Goal: Information Seeking & Learning: Learn about a topic

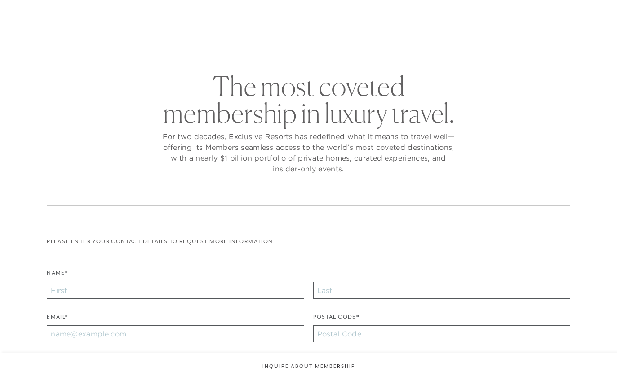
checkbox input "false"
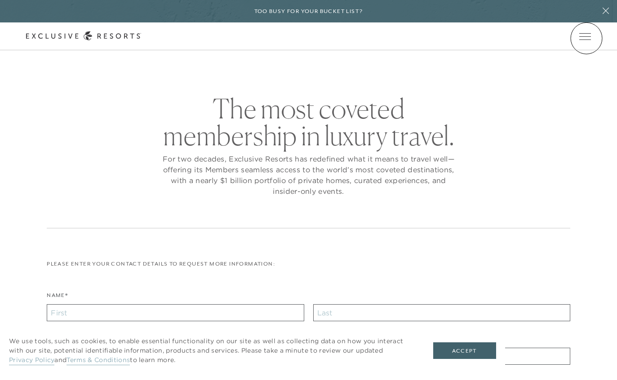
click at [586, 38] on span "Open navigation" at bounding box center [585, 36] width 12 height 6
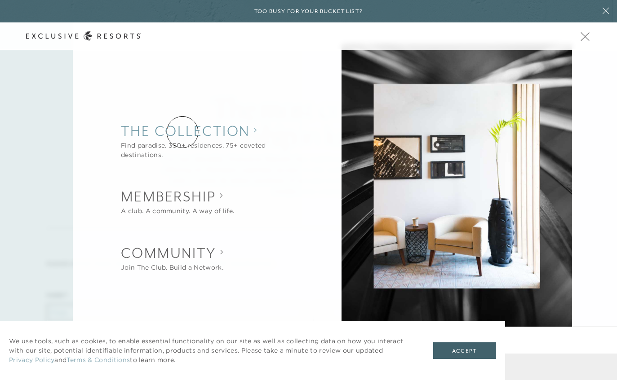
click at [182, 132] on collection "The Collection" at bounding box center [212, 131] width 182 height 20
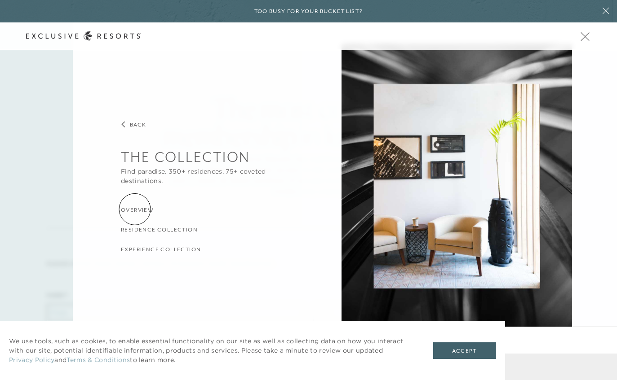
click at [135, 209] on h3 "Overview" at bounding box center [137, 210] width 33 height 9
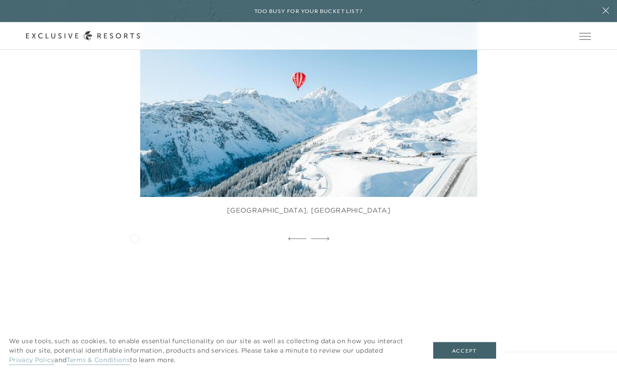
scroll to position [602, 0]
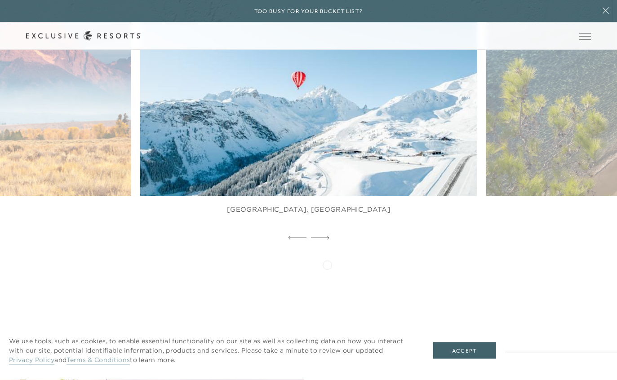
click at [327, 240] on icon at bounding box center [320, 238] width 18 height 3
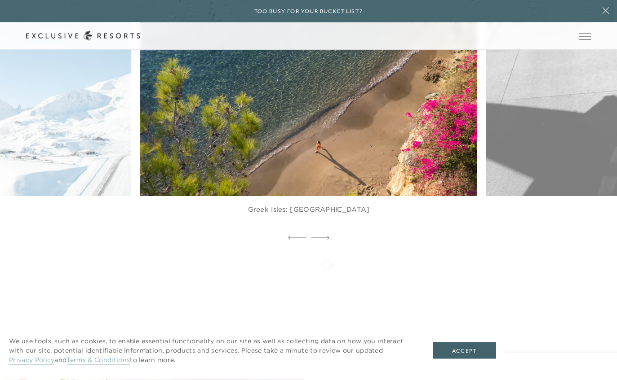
scroll to position [602, 0]
click at [327, 240] on icon at bounding box center [320, 238] width 18 height 3
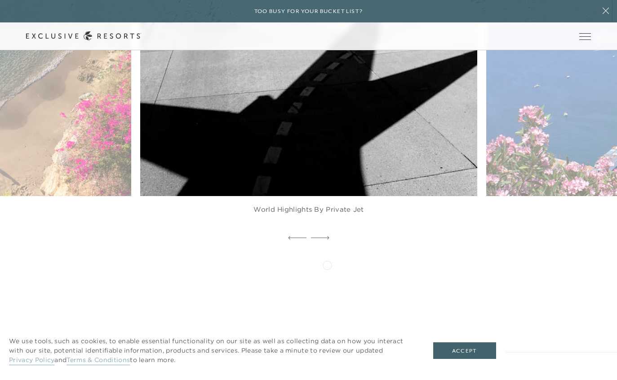
scroll to position [0, 0]
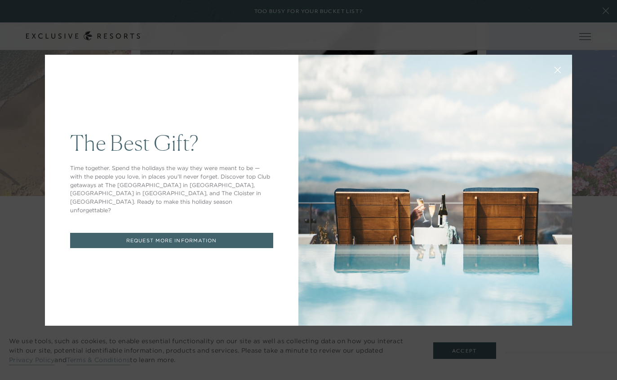
click at [554, 80] on button at bounding box center [557, 69] width 22 height 22
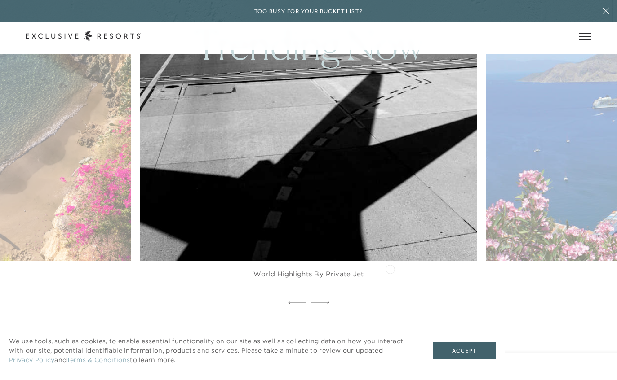
scroll to position [540, 0]
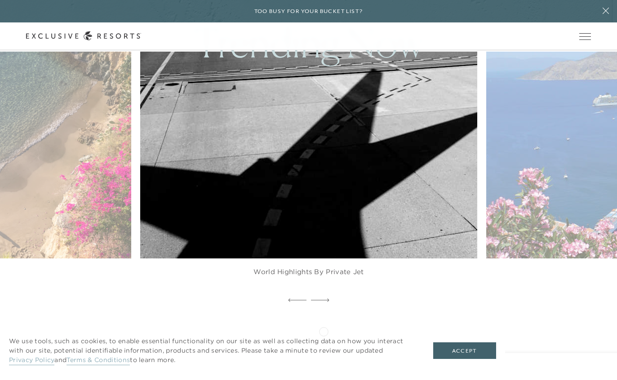
click at [323, 308] on div at bounding box center [320, 300] width 18 height 13
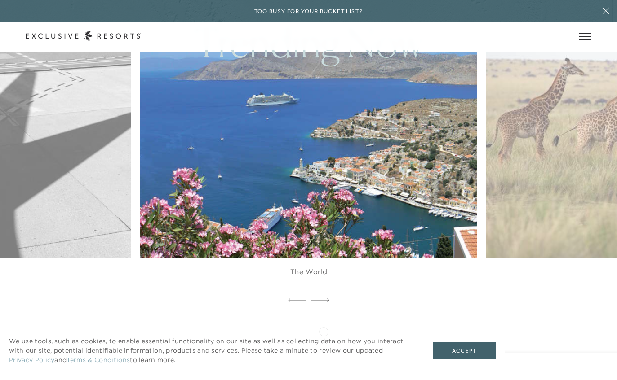
click at [323, 308] on div at bounding box center [320, 300] width 18 height 13
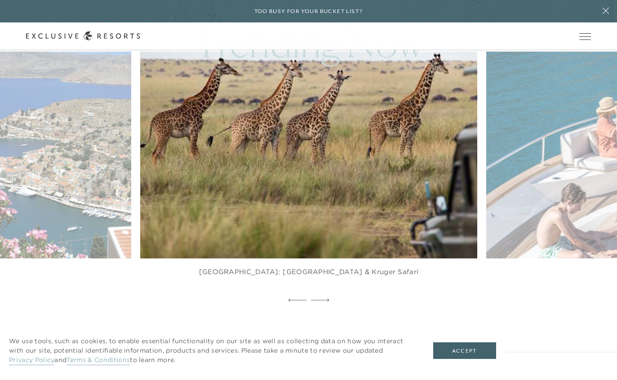
click at [324, 308] on div at bounding box center [320, 300] width 18 height 13
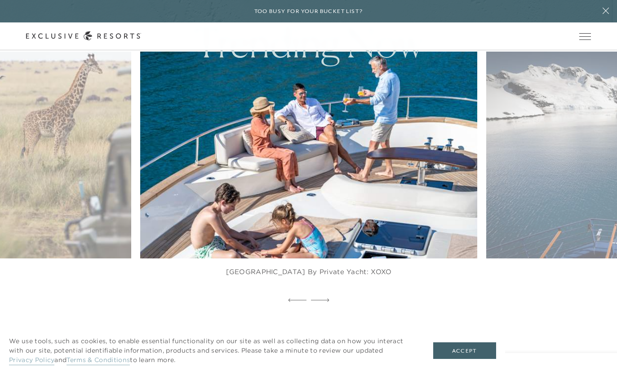
click at [323, 308] on div at bounding box center [320, 300] width 18 height 13
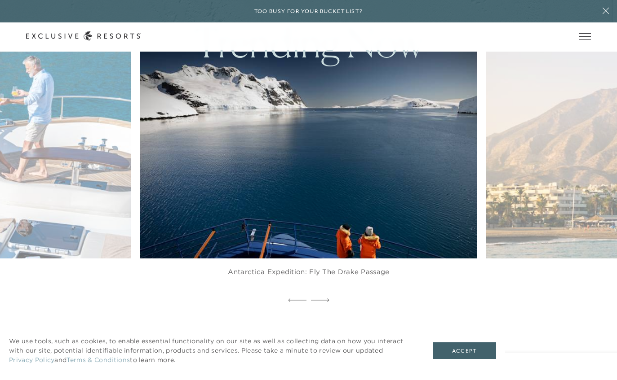
click at [323, 308] on div at bounding box center [320, 300] width 18 height 13
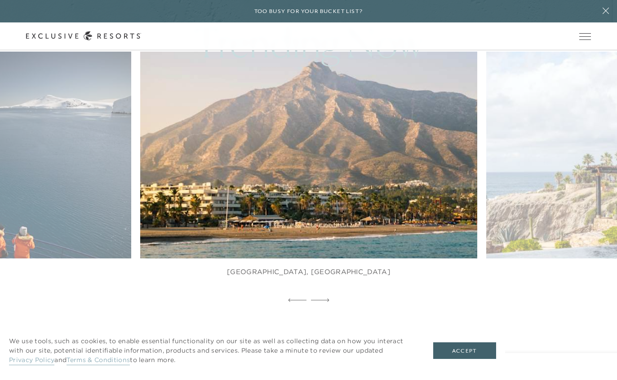
click at [323, 302] on icon at bounding box center [320, 301] width 18 height 4
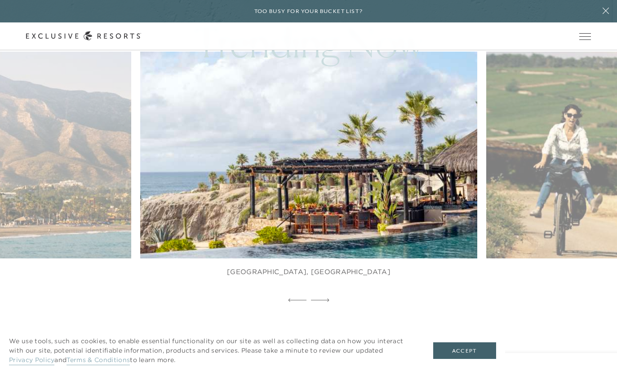
click at [323, 302] on icon at bounding box center [320, 301] width 18 height 4
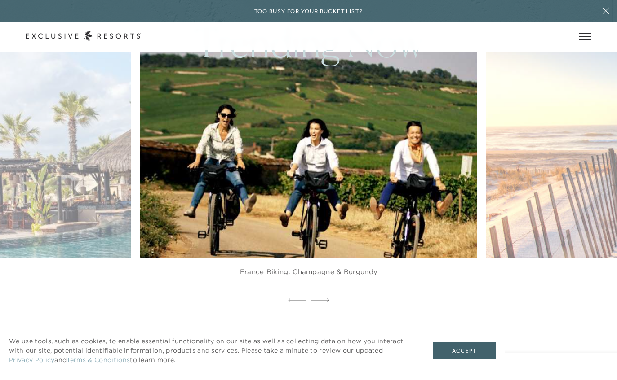
click at [323, 302] on icon at bounding box center [320, 301] width 18 height 4
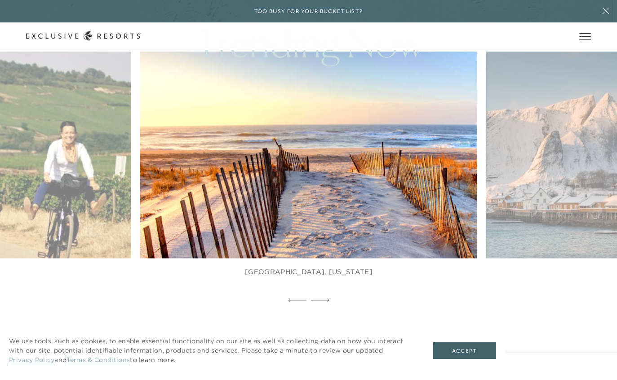
click at [323, 302] on icon at bounding box center [320, 301] width 18 height 4
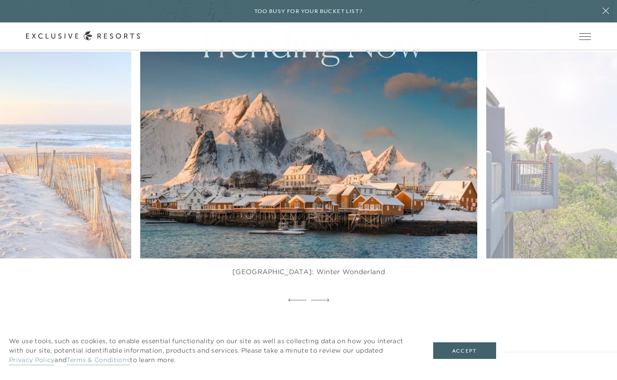
click at [323, 302] on icon at bounding box center [320, 301] width 18 height 4
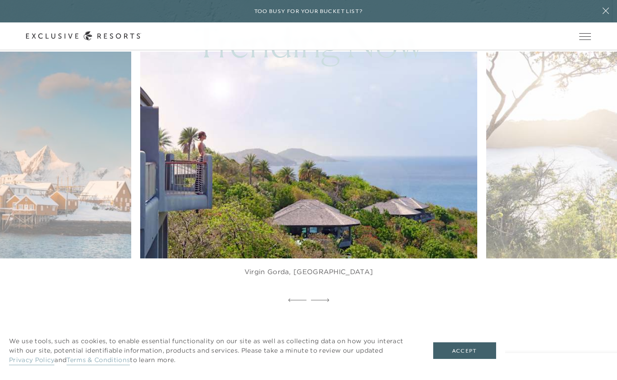
click at [323, 302] on icon at bounding box center [320, 301] width 18 height 4
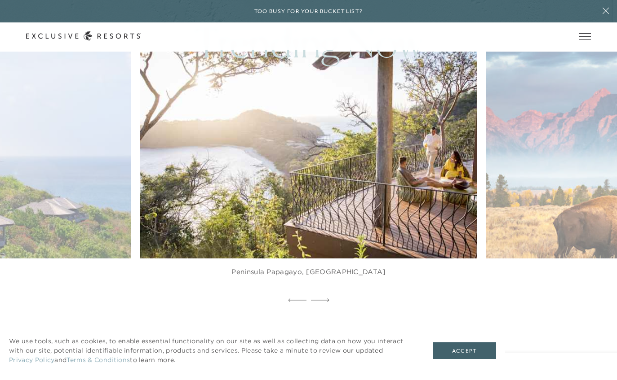
click at [323, 302] on icon at bounding box center [320, 301] width 18 height 4
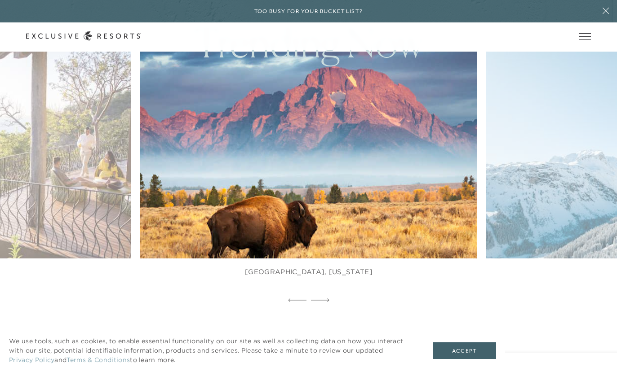
click at [323, 302] on icon at bounding box center [320, 301] width 18 height 4
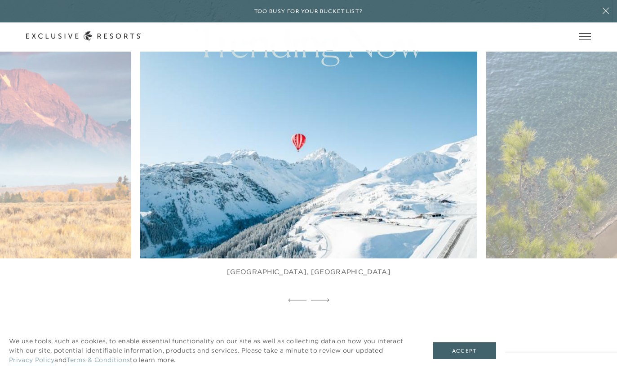
click at [323, 302] on icon at bounding box center [320, 301] width 18 height 4
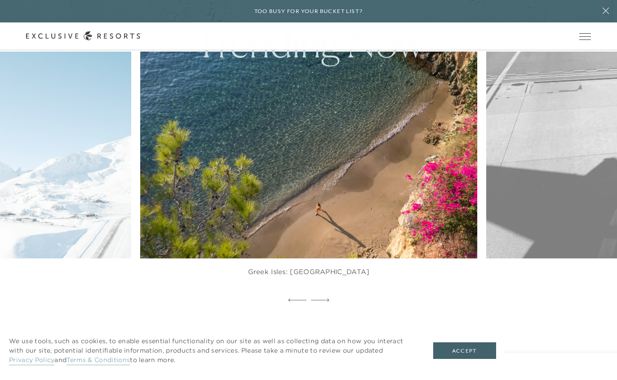
click at [323, 302] on icon at bounding box center [320, 301] width 18 height 4
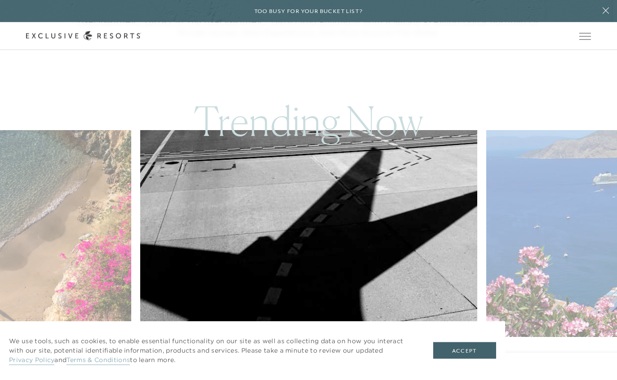
scroll to position [425, 0]
